Goal: Transaction & Acquisition: Download file/media

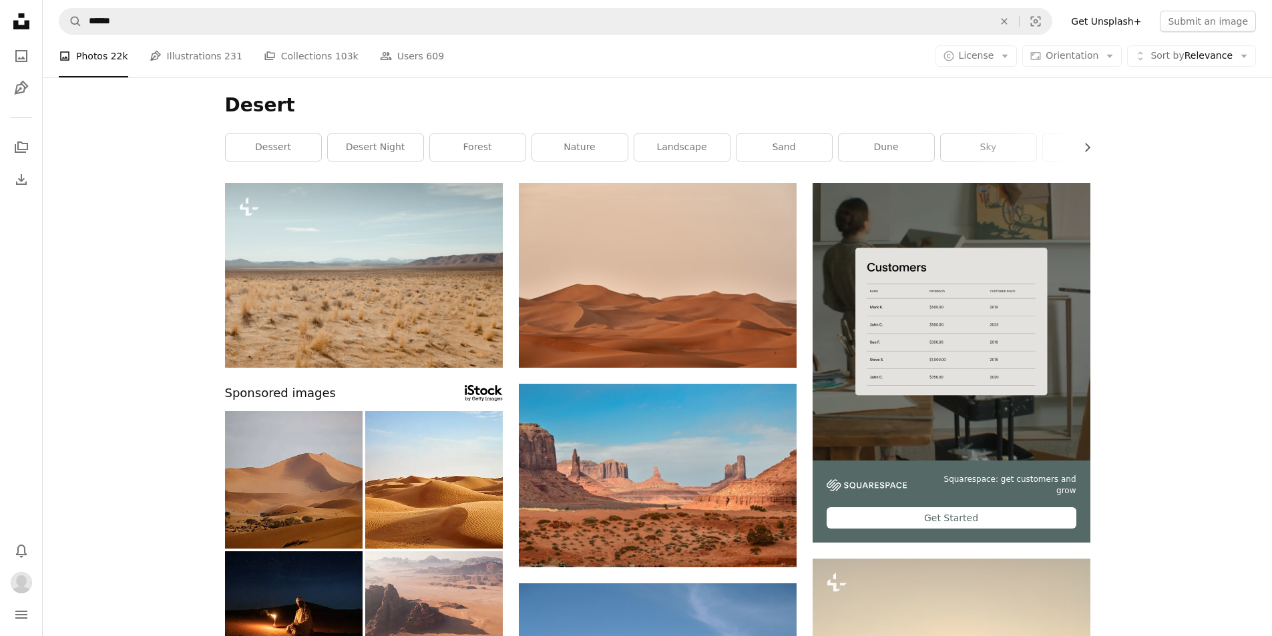
scroll to position [67, 0]
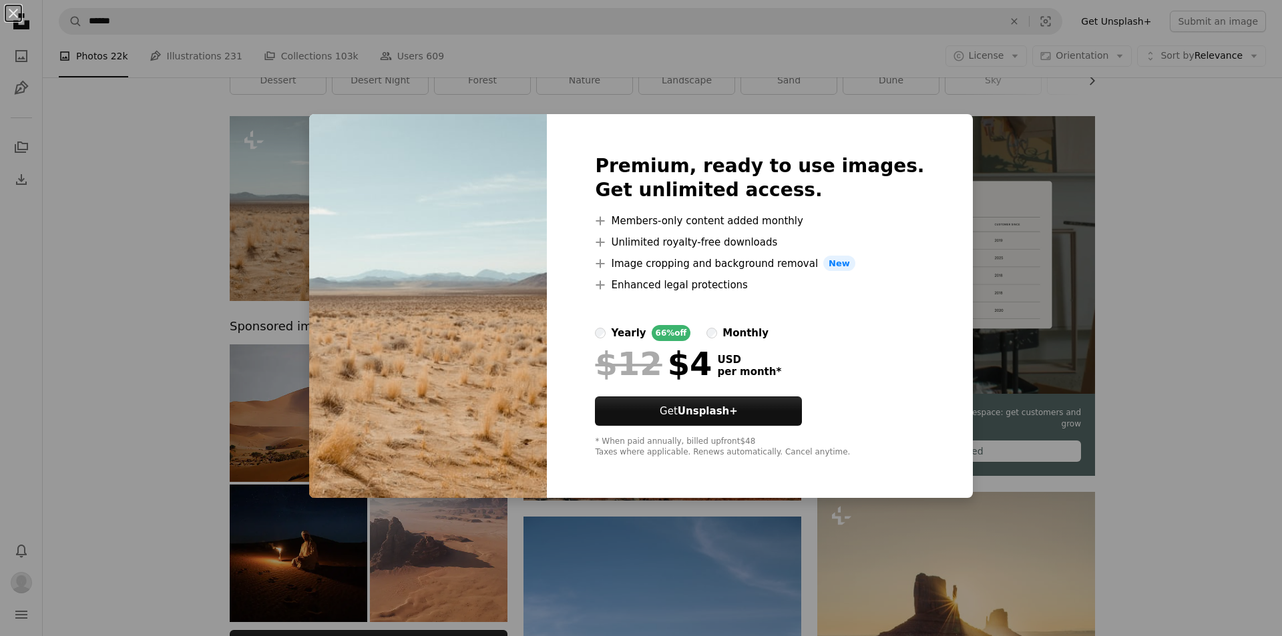
click at [1151, 187] on div "An X shape Premium, ready to use images. Get unlimited access. A plus sign Memb…" at bounding box center [641, 318] width 1282 height 636
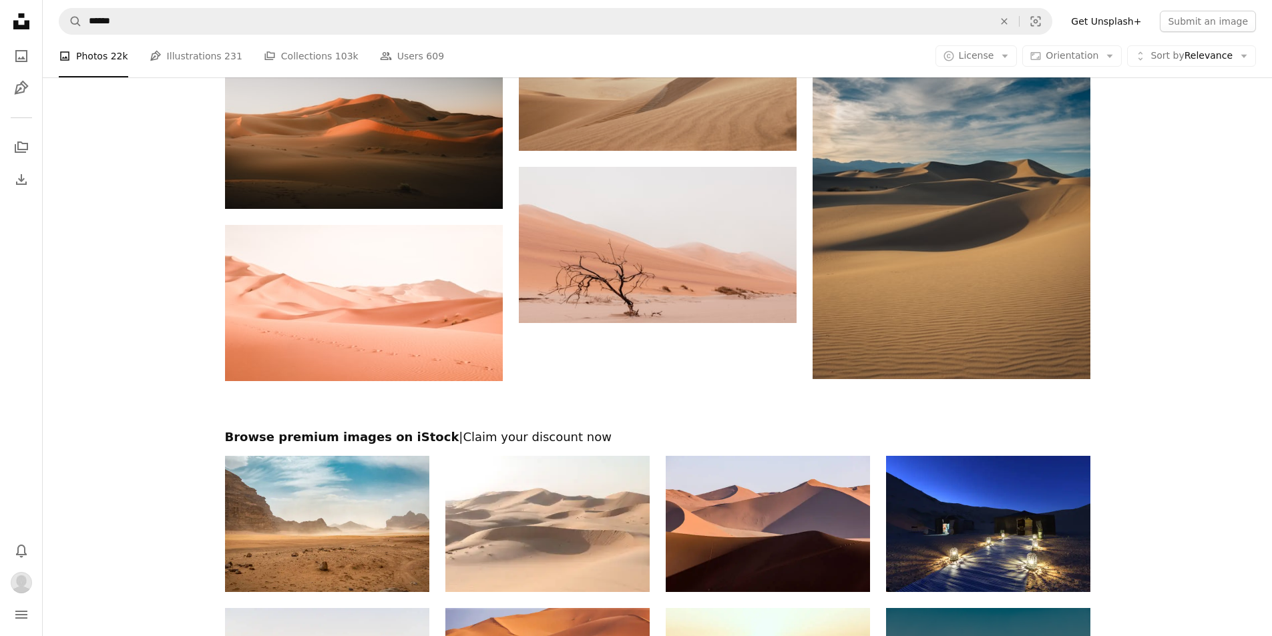
scroll to position [1890, 0]
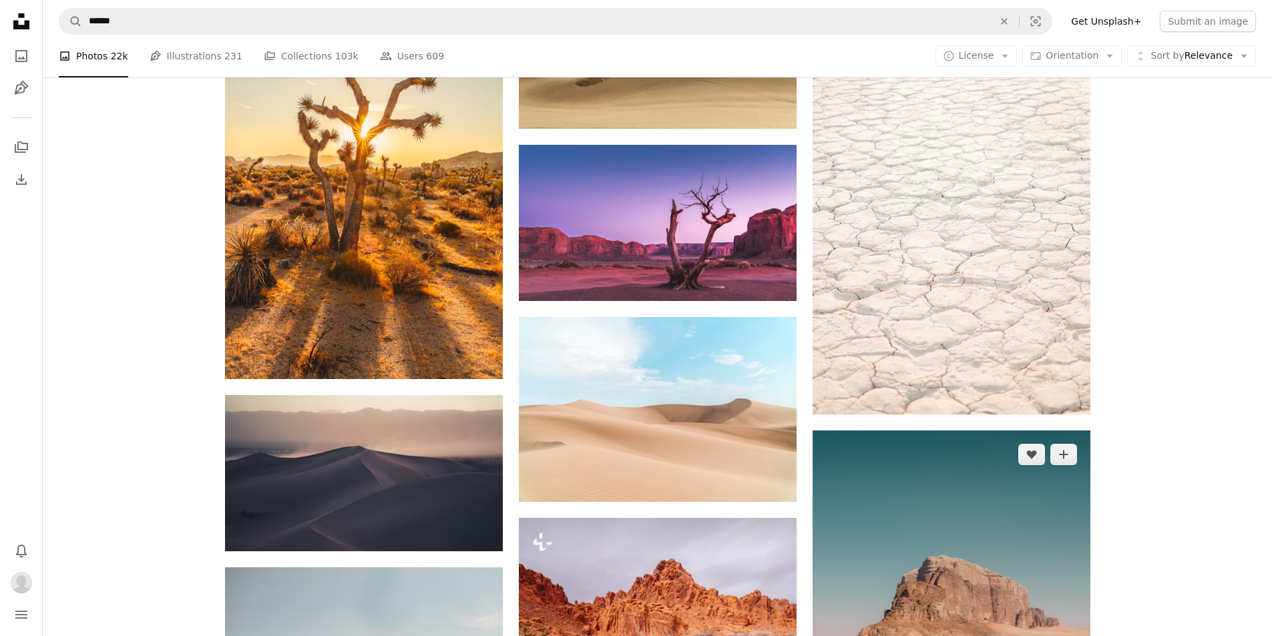
scroll to position [3426, 0]
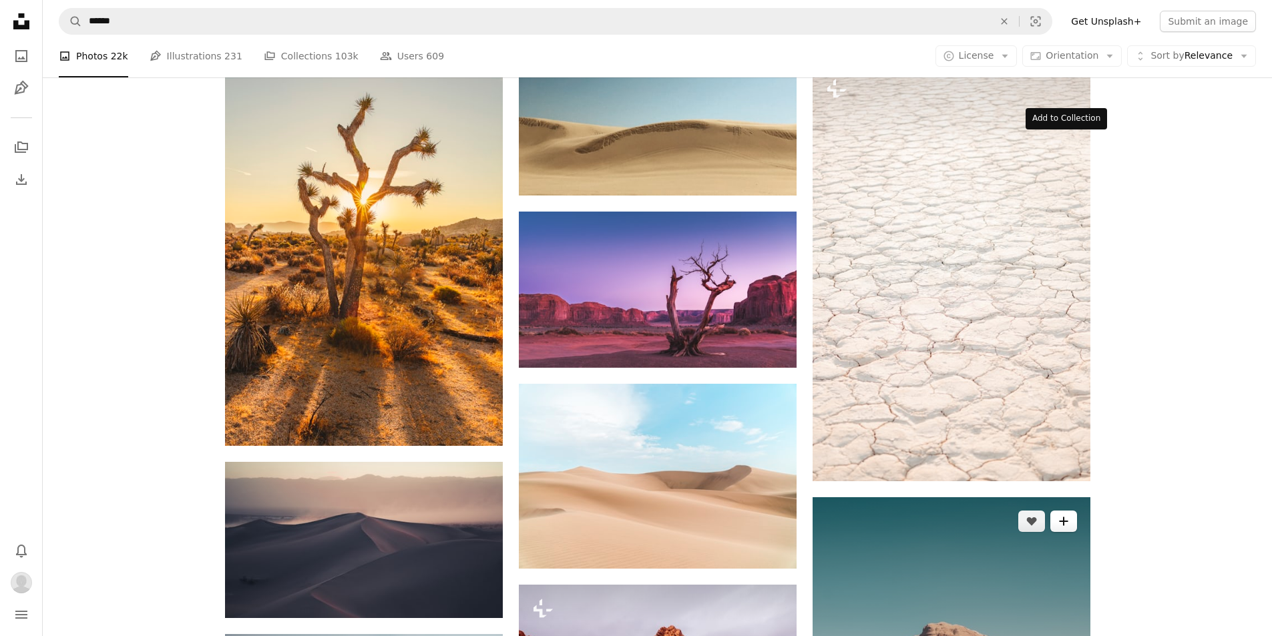
click at [1068, 511] on button "A plus sign" at bounding box center [1064, 521] width 27 height 21
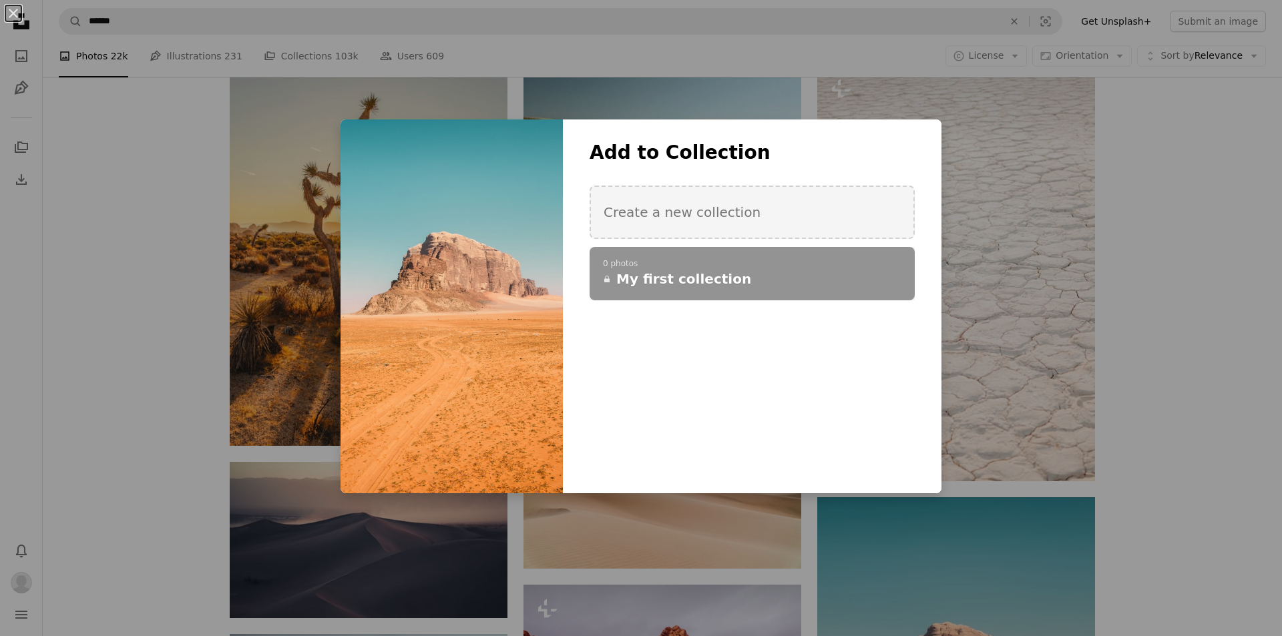
click at [1061, 161] on div "An X shape Add to Collection Create a new collection A checkmark A plus sign 0 …" at bounding box center [641, 318] width 1282 height 636
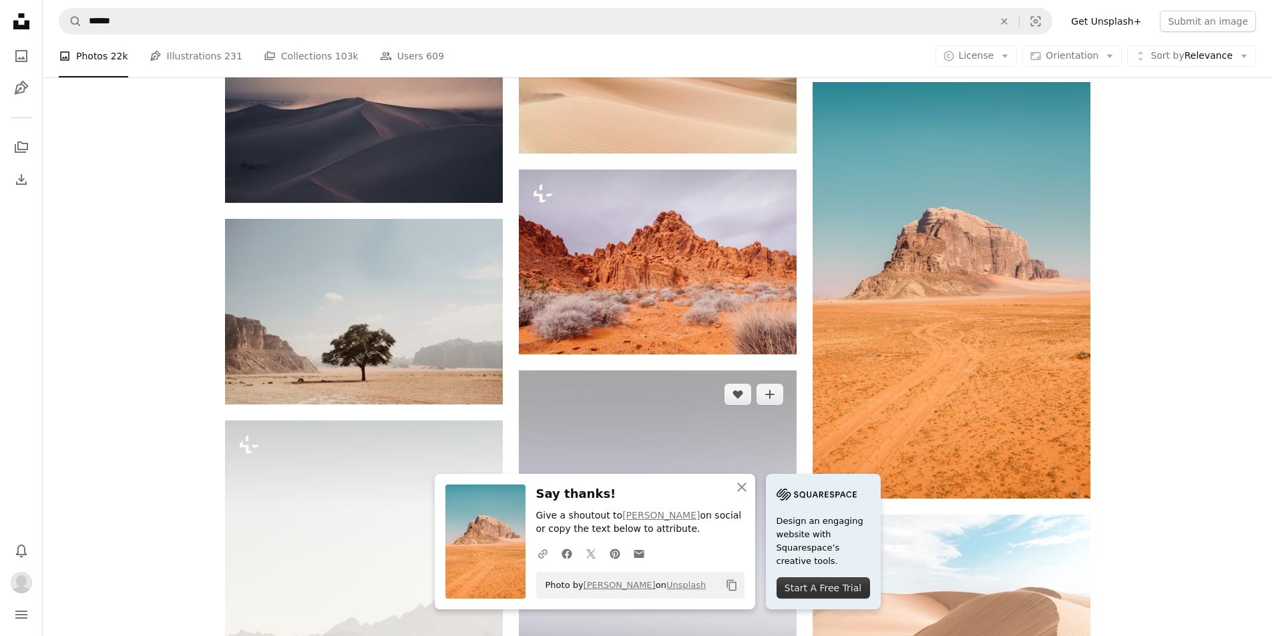
scroll to position [3961, 0]
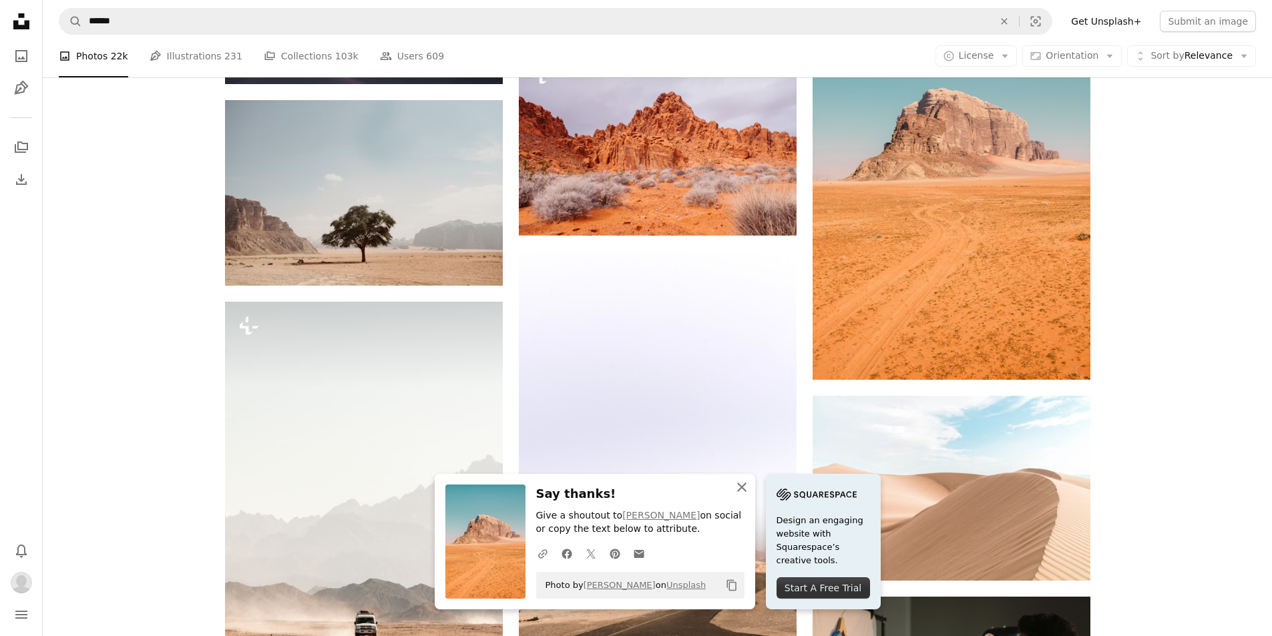
click at [750, 484] on icon "An X shape" at bounding box center [742, 488] width 16 height 16
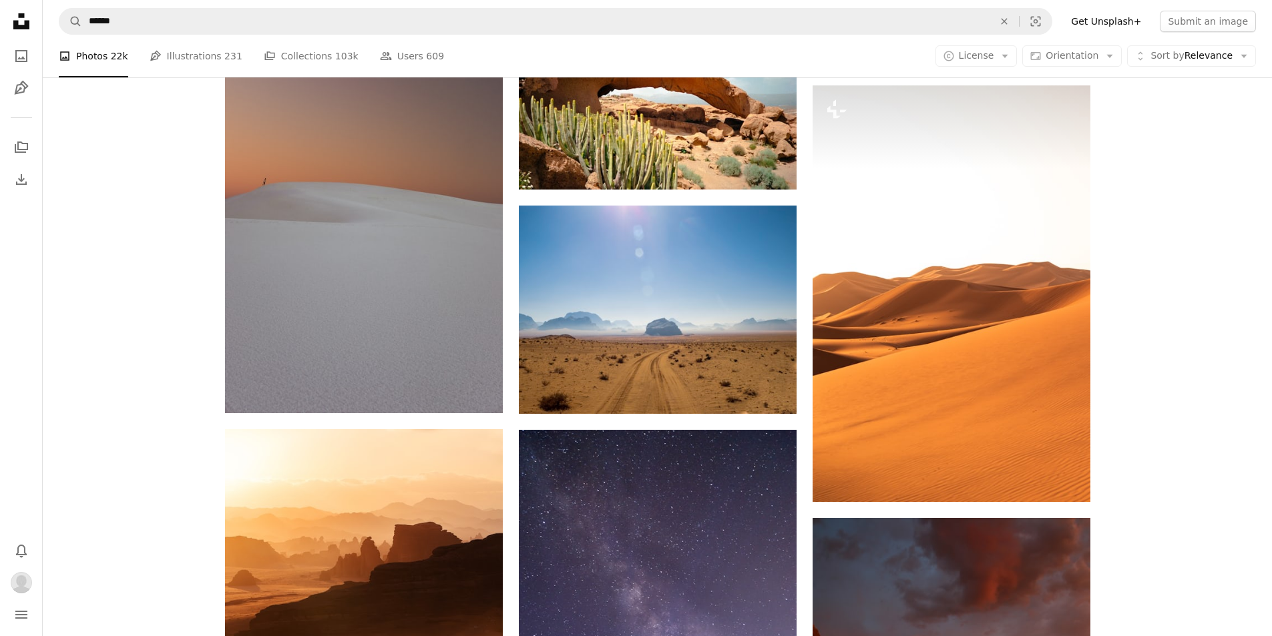
scroll to position [7634, 0]
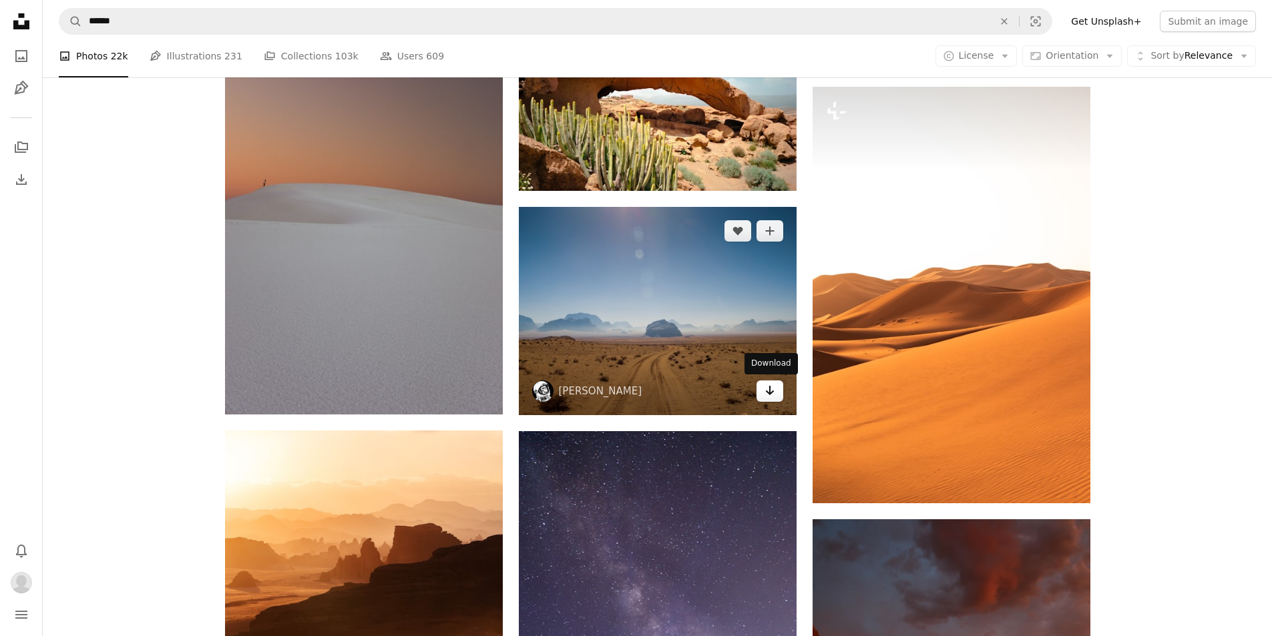
click at [776, 393] on link "Arrow pointing down" at bounding box center [770, 391] width 27 height 21
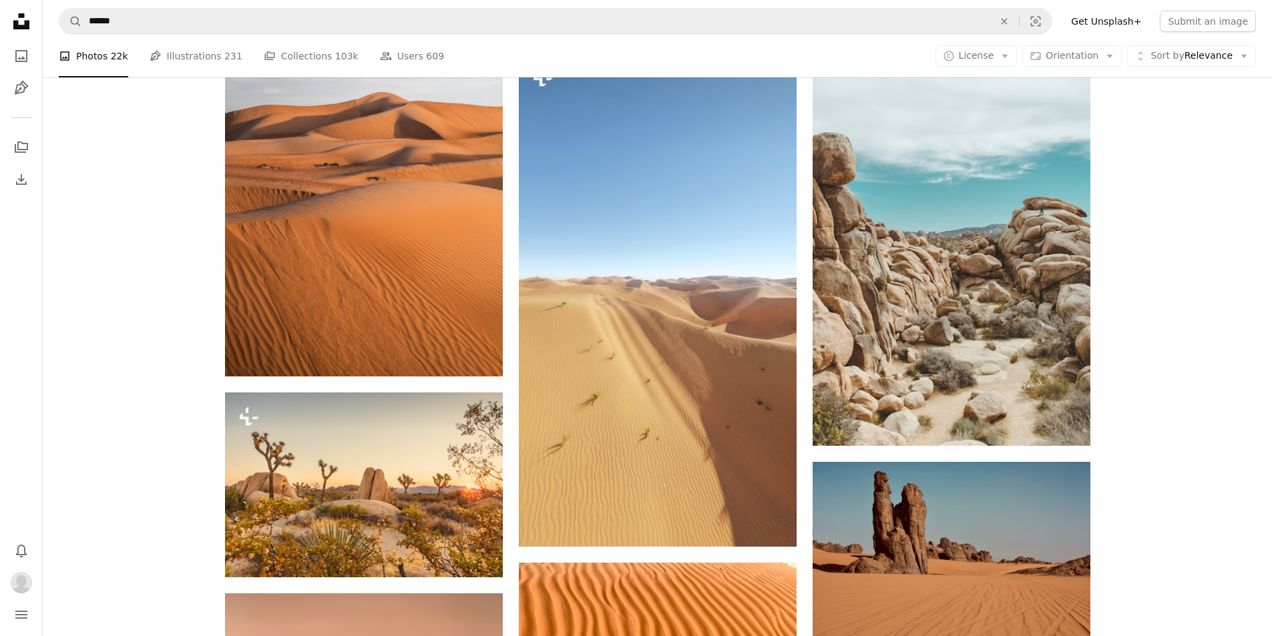
scroll to position [13645, 0]
